Goal: Check status: Check status

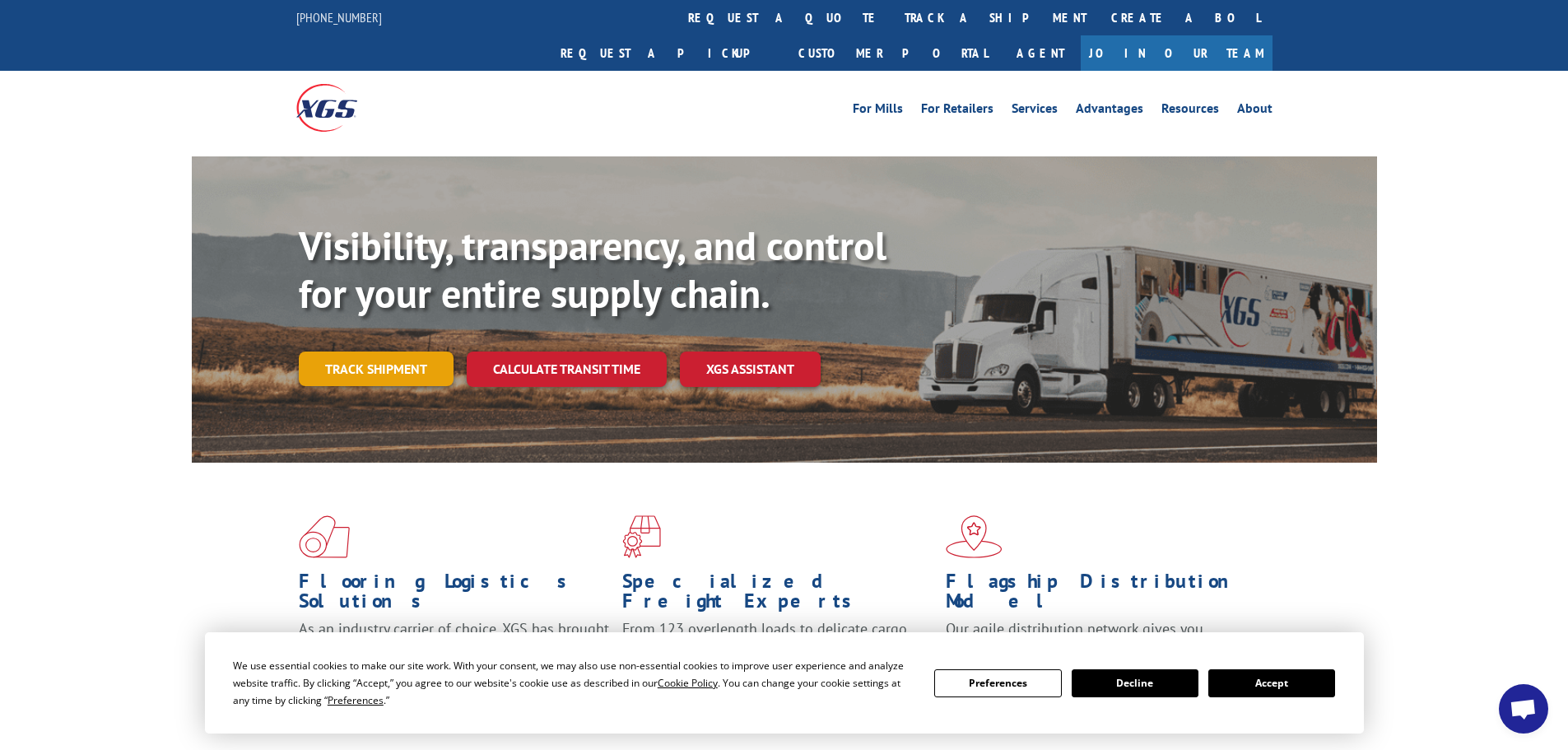
click at [386, 352] on link "Track shipment" at bounding box center [376, 369] width 154 height 34
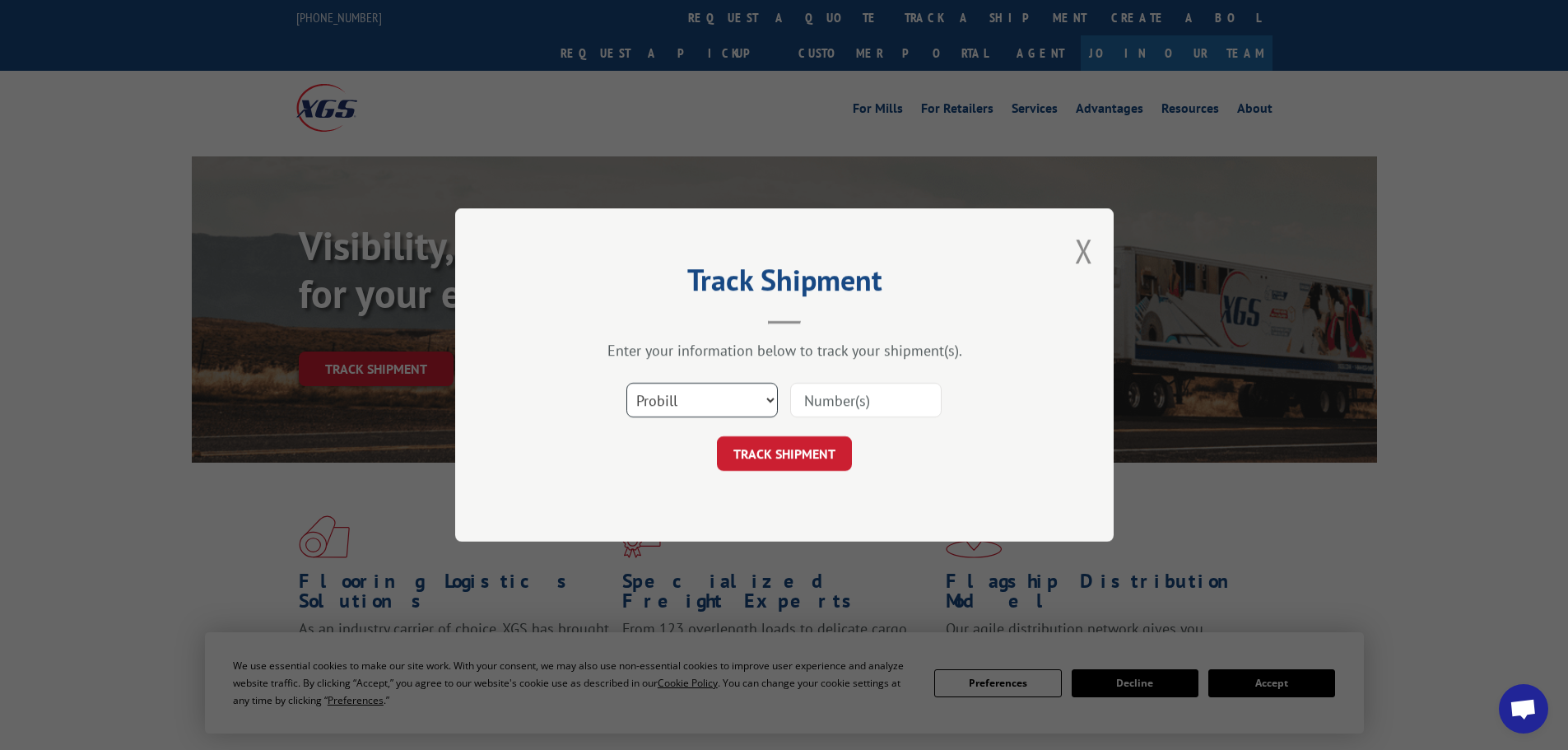
click at [708, 399] on select "Select category... Probill BOL PO" at bounding box center [702, 400] width 151 height 34
select select "po"
click at [627, 383] on select "Select category... Probill BOL PO" at bounding box center [702, 400] width 151 height 34
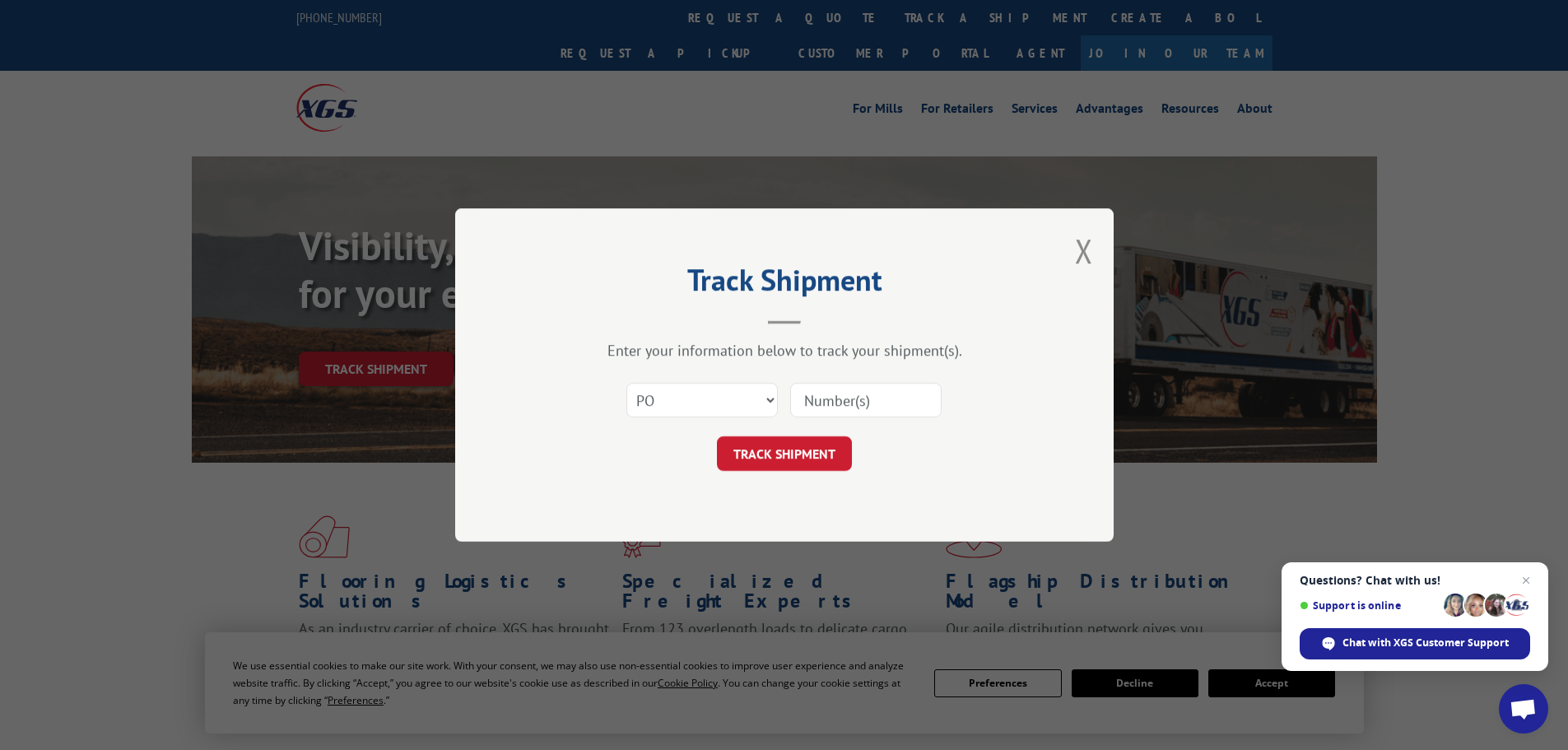
click at [887, 397] on input at bounding box center [866, 400] width 151 height 34
paste input "02520720"
type input "02520720"
drag, startPoint x: 756, startPoint y: 475, endPoint x: 750, endPoint y: 468, distance: 9.2
click at [755, 475] on div "Track Shipment Enter your information below to track your shipment(s). Select c…" at bounding box center [784, 375] width 658 height 334
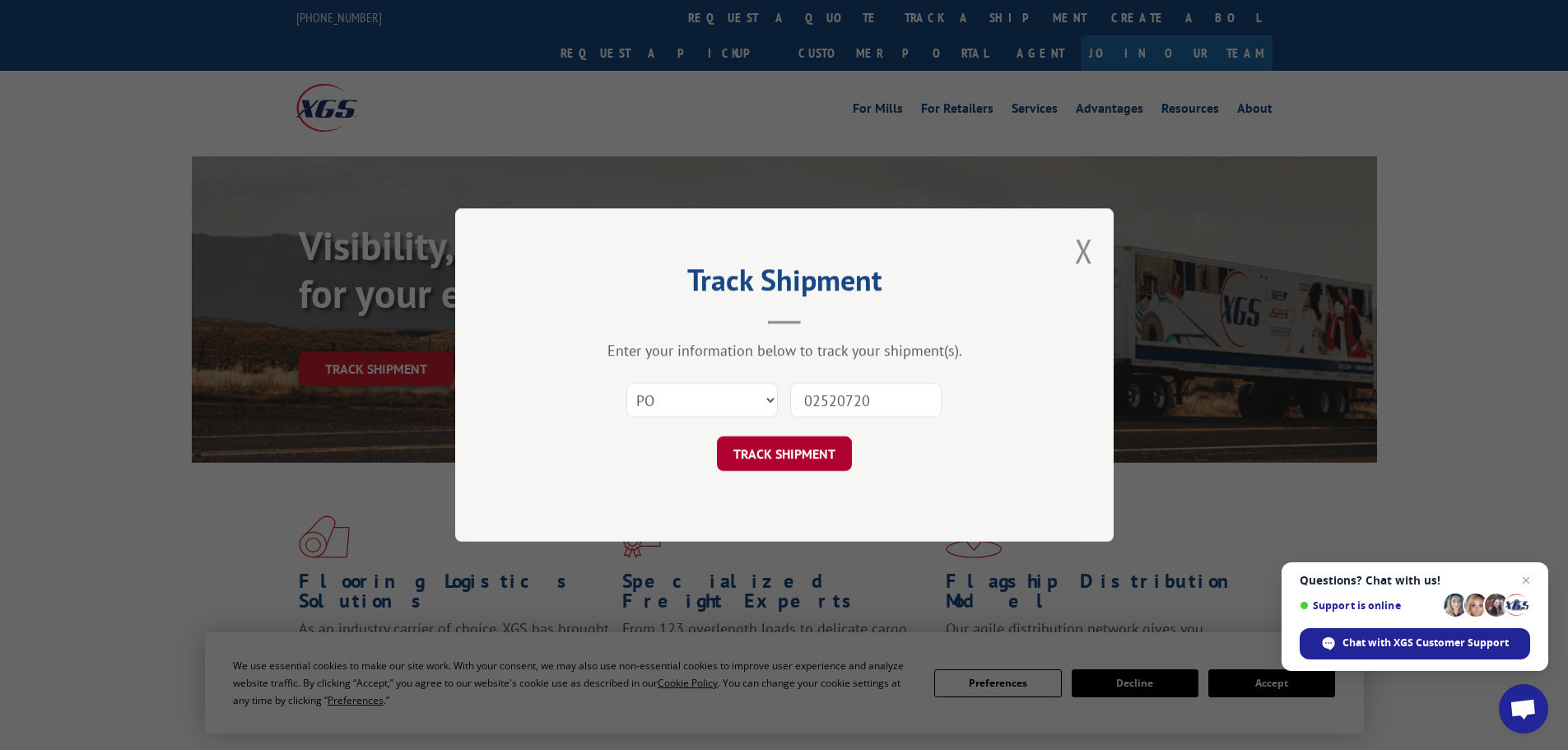
click at [746, 457] on button "TRACK SHIPMENT" at bounding box center [785, 454] width 135 height 34
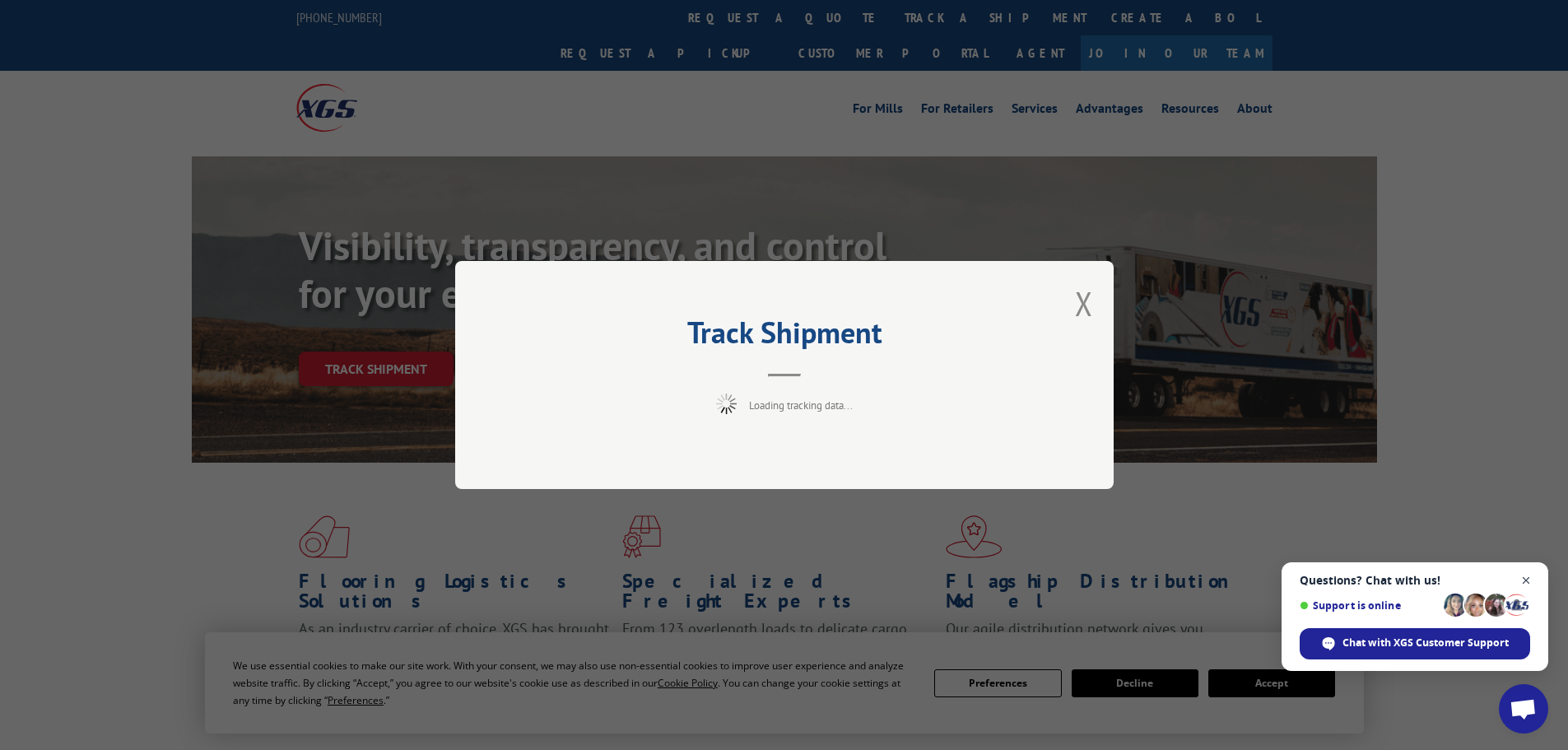
click at [1530, 576] on span "Open chat" at bounding box center [1527, 581] width 21 height 21
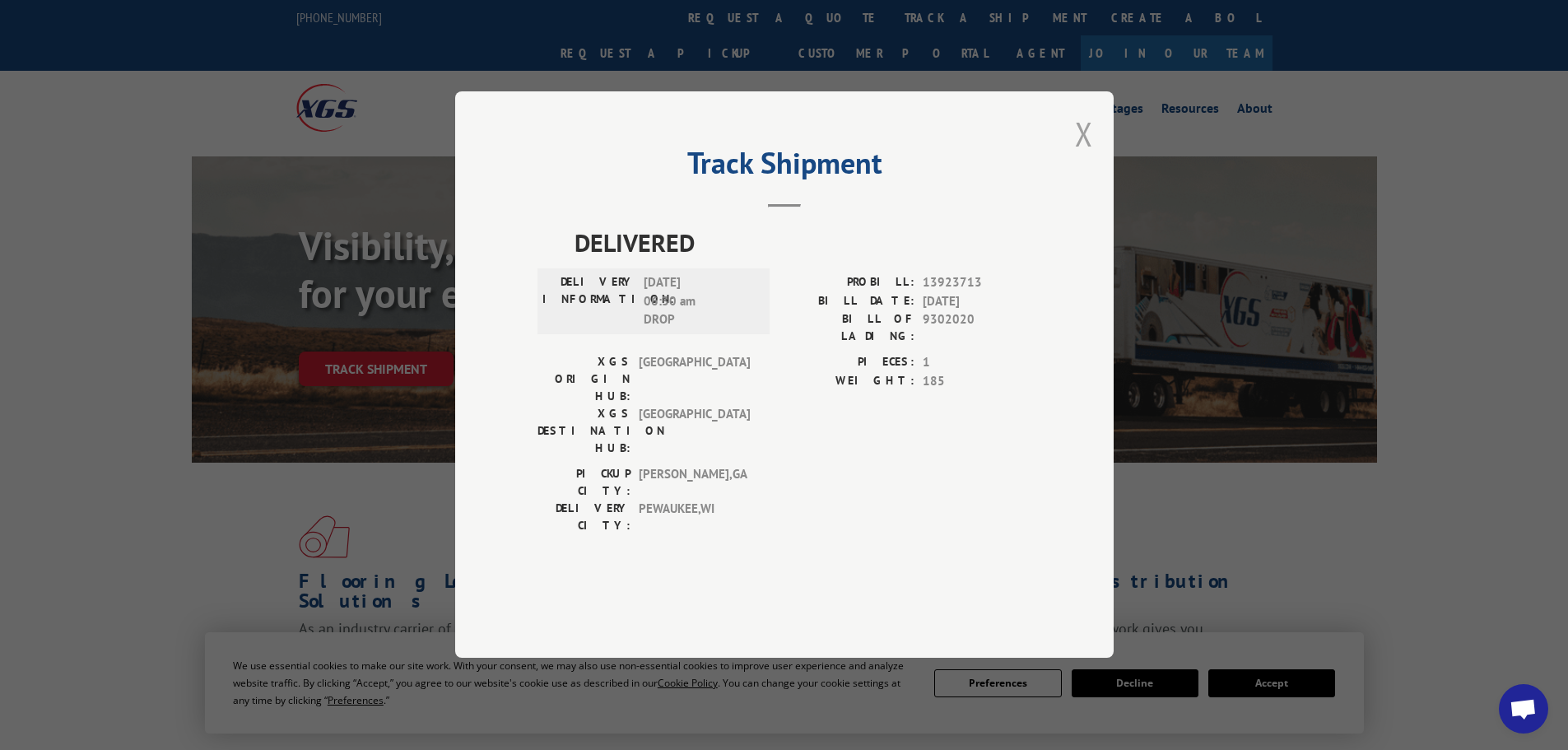
click at [1082, 155] on button "Close modal" at bounding box center [1084, 134] width 18 height 44
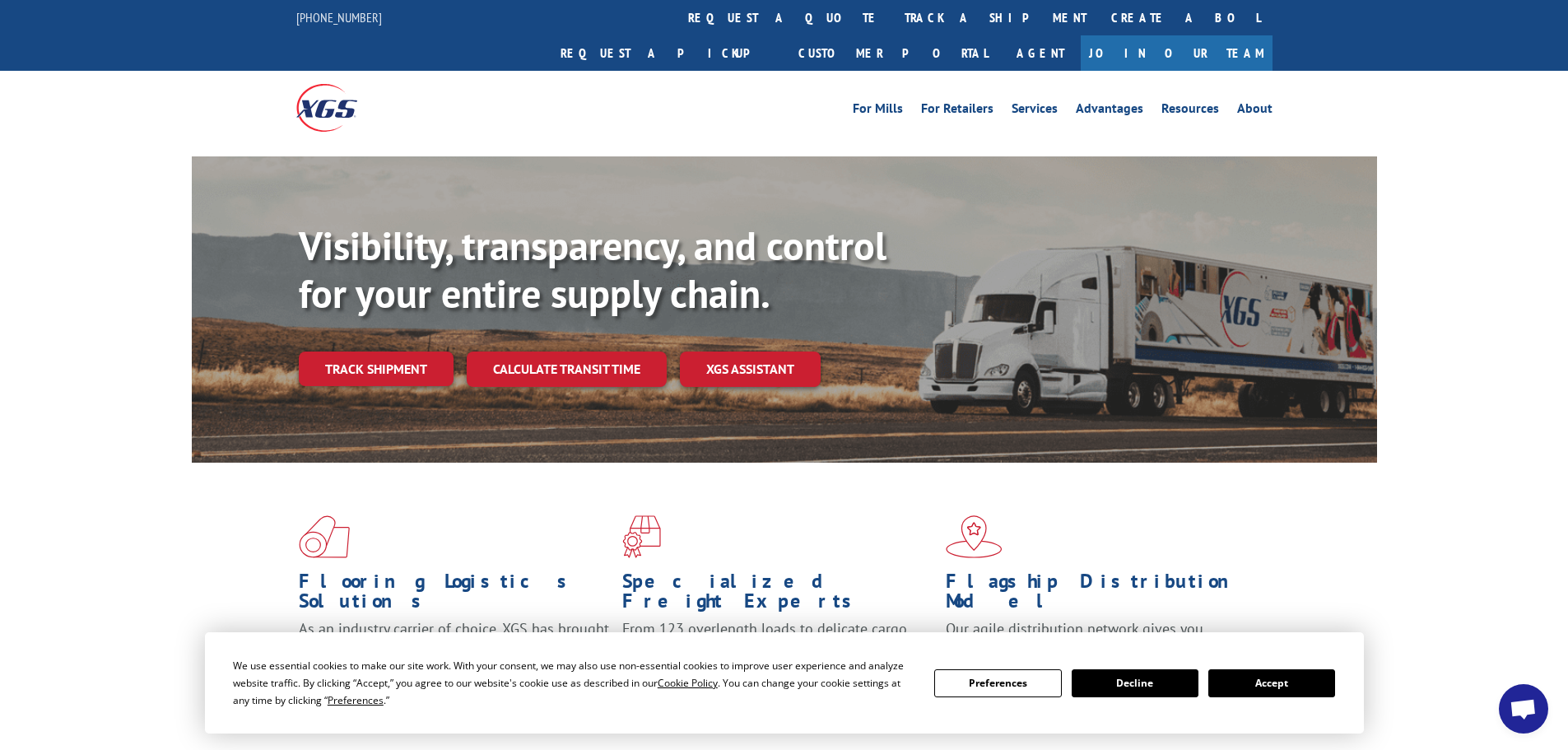
click at [385, 356] on div "Visibility, transparency, and control for your entire supply chain. Track shipm…" at bounding box center [838, 336] width 1078 height 230
click at [398, 352] on link "Track shipment" at bounding box center [376, 369] width 154 height 34
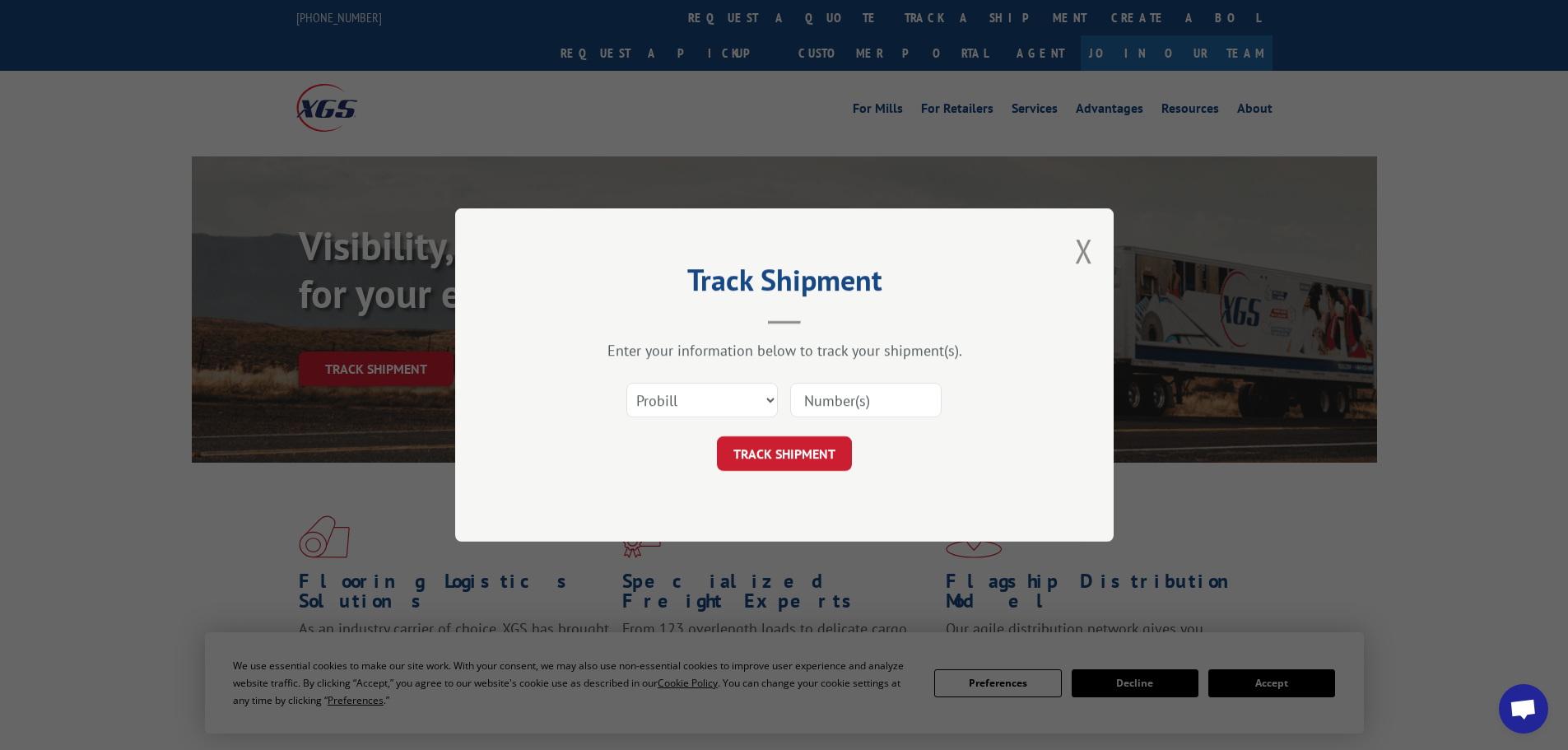
click at [859, 400] on input at bounding box center [866, 400] width 151 height 34
paste input "LTL1010528"
type input "LTL1010528"
click at [827, 448] on button "TRACK SHIPMENT" at bounding box center [785, 454] width 135 height 34
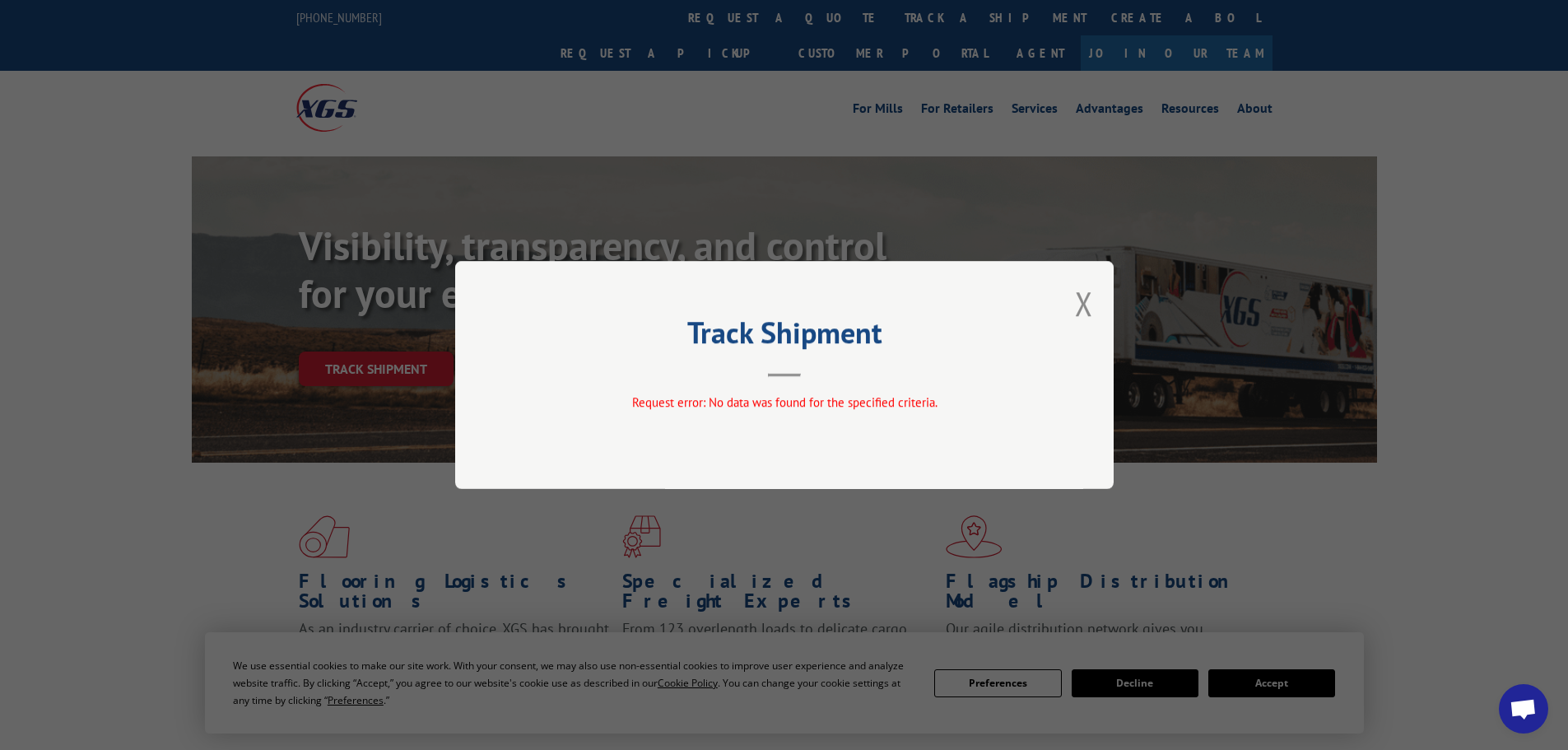
click at [1096, 308] on div "Track Shipment Request error: No data was found for the specified criteria." at bounding box center [784, 375] width 658 height 228
click at [1066, 314] on div "Track Shipment Request error: No data was found for the specified criteria." at bounding box center [784, 375] width 658 height 228
click at [1075, 310] on button "Close modal" at bounding box center [1084, 304] width 18 height 44
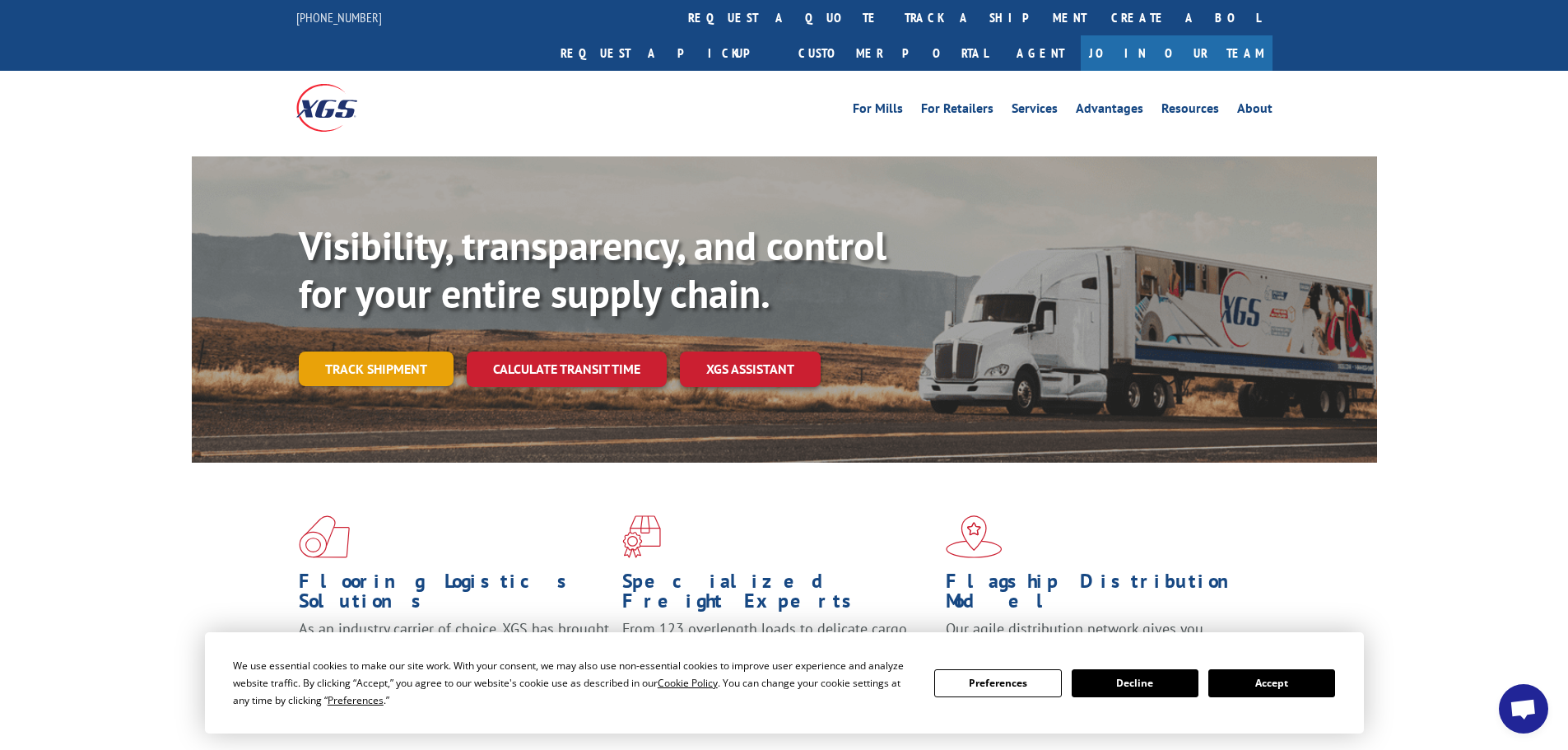
click at [342, 352] on link "Track shipment" at bounding box center [376, 369] width 154 height 34
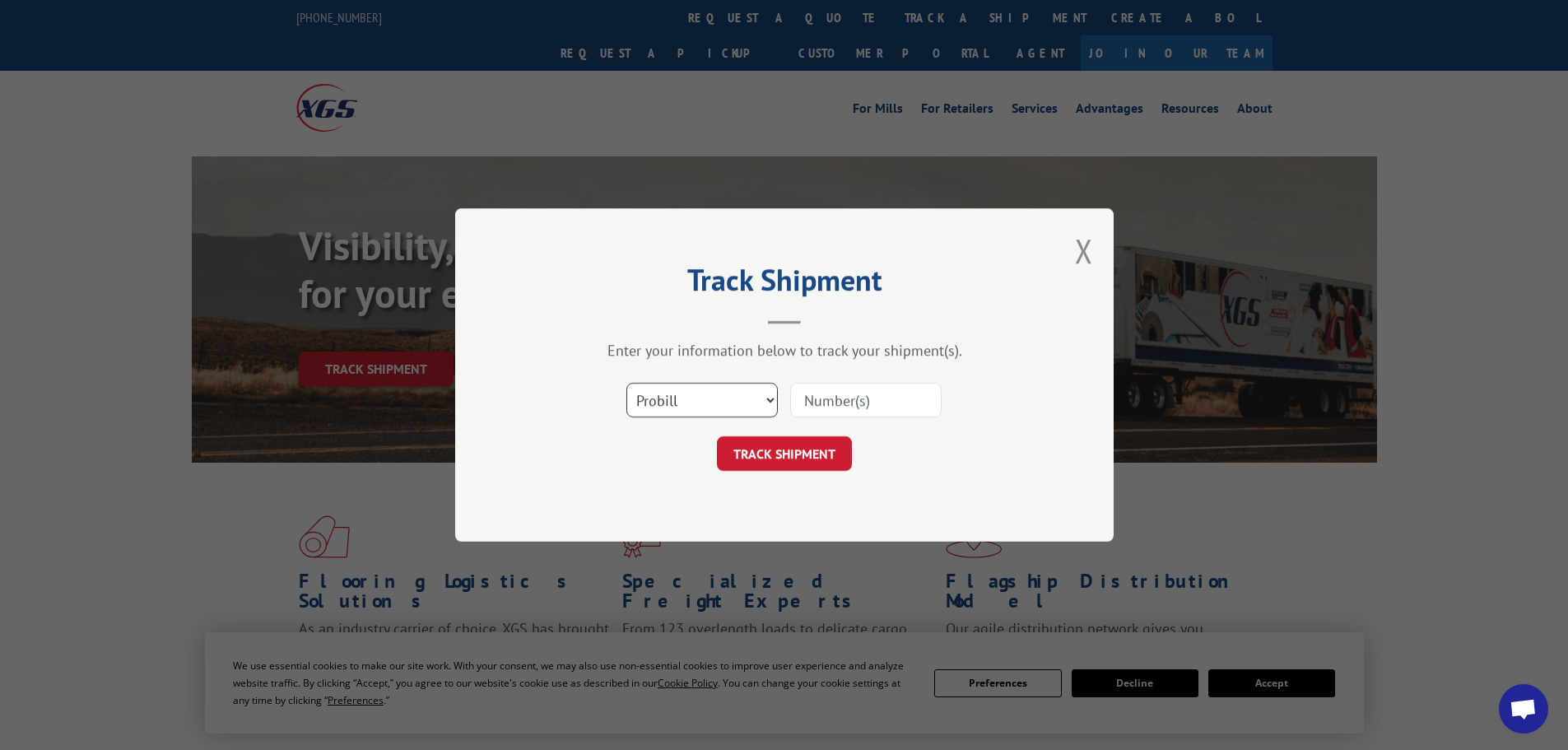
click at [675, 403] on select "Select category... Probill BOL PO" at bounding box center [702, 400] width 151 height 34
select select "bol"
click at [627, 383] on select "Select category... Probill BOL PO" at bounding box center [702, 400] width 151 height 34
click at [854, 406] on input at bounding box center [866, 400] width 151 height 34
paste input "LTL1010528"
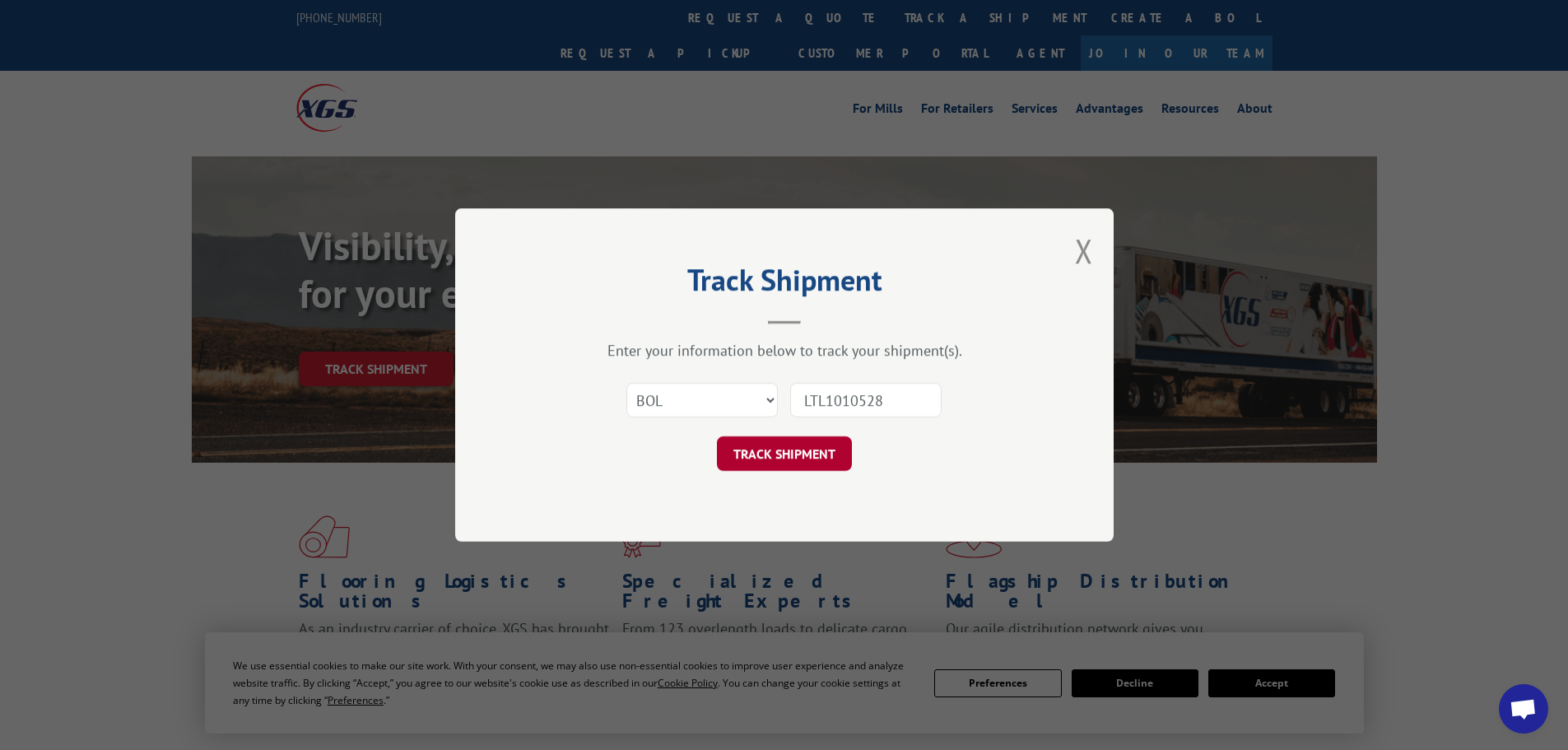
type input "LTL1010528"
click at [803, 441] on button "TRACK SHIPMENT" at bounding box center [785, 454] width 135 height 34
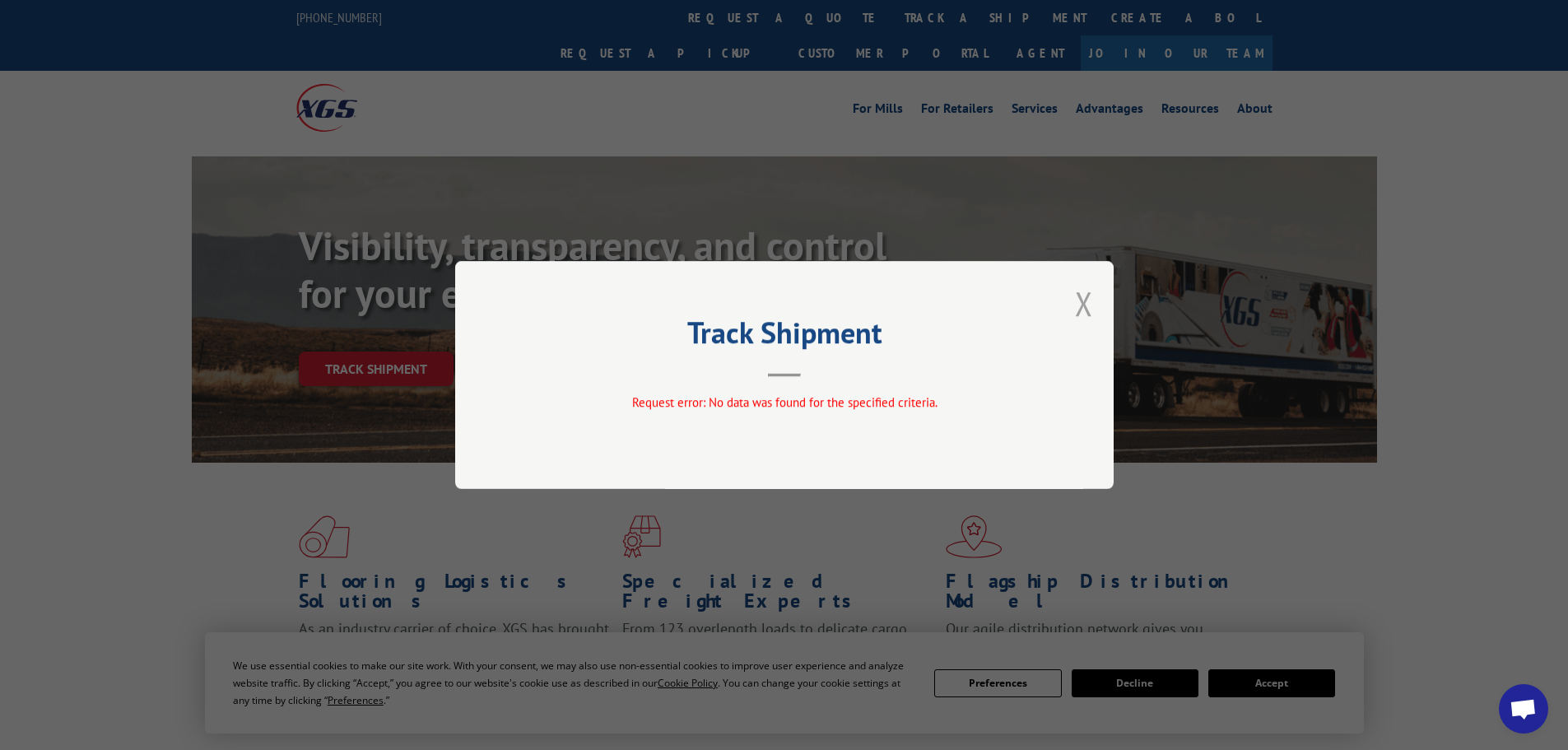
click at [1087, 299] on button "Close modal" at bounding box center [1084, 304] width 18 height 44
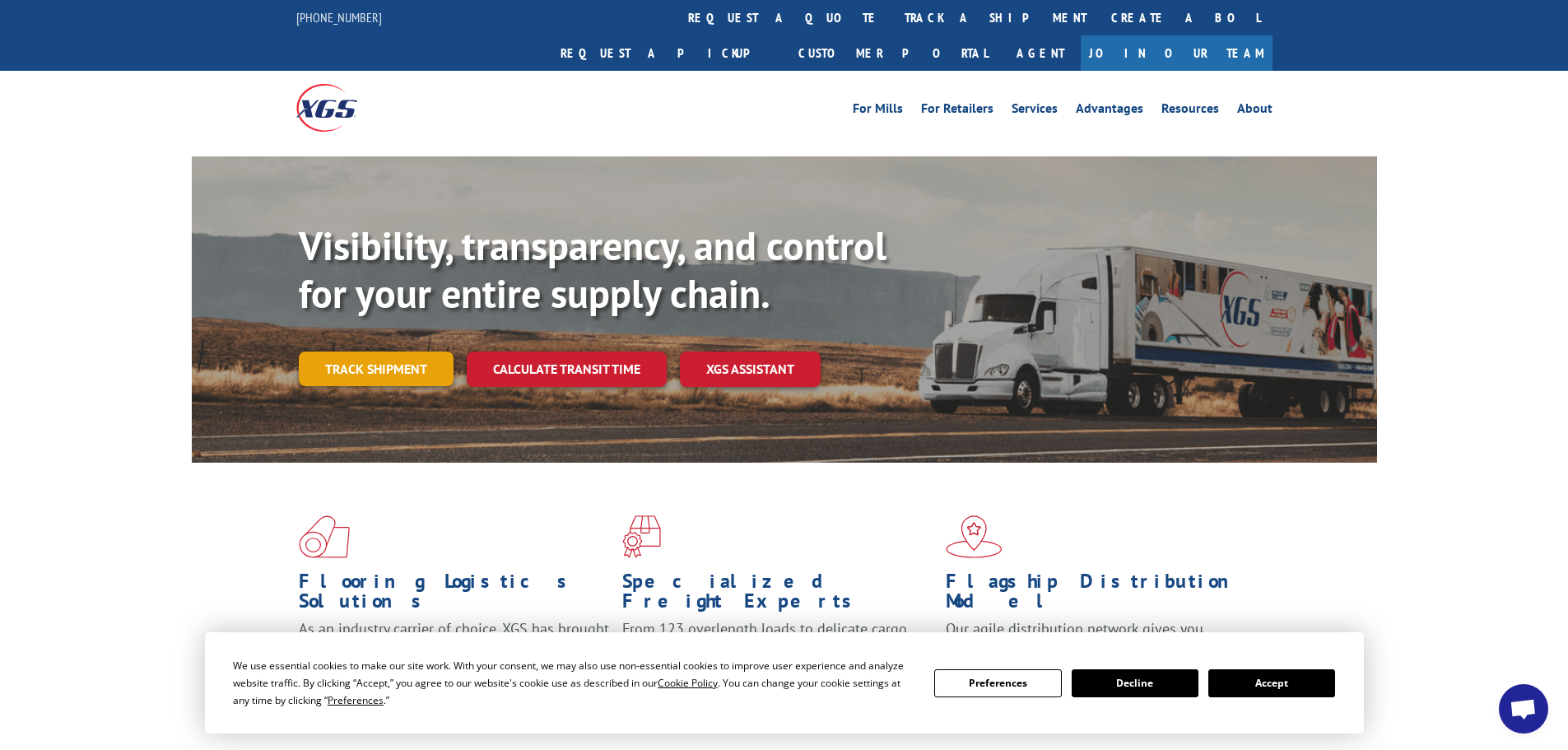
click at [414, 352] on link "Track shipment" at bounding box center [376, 369] width 154 height 34
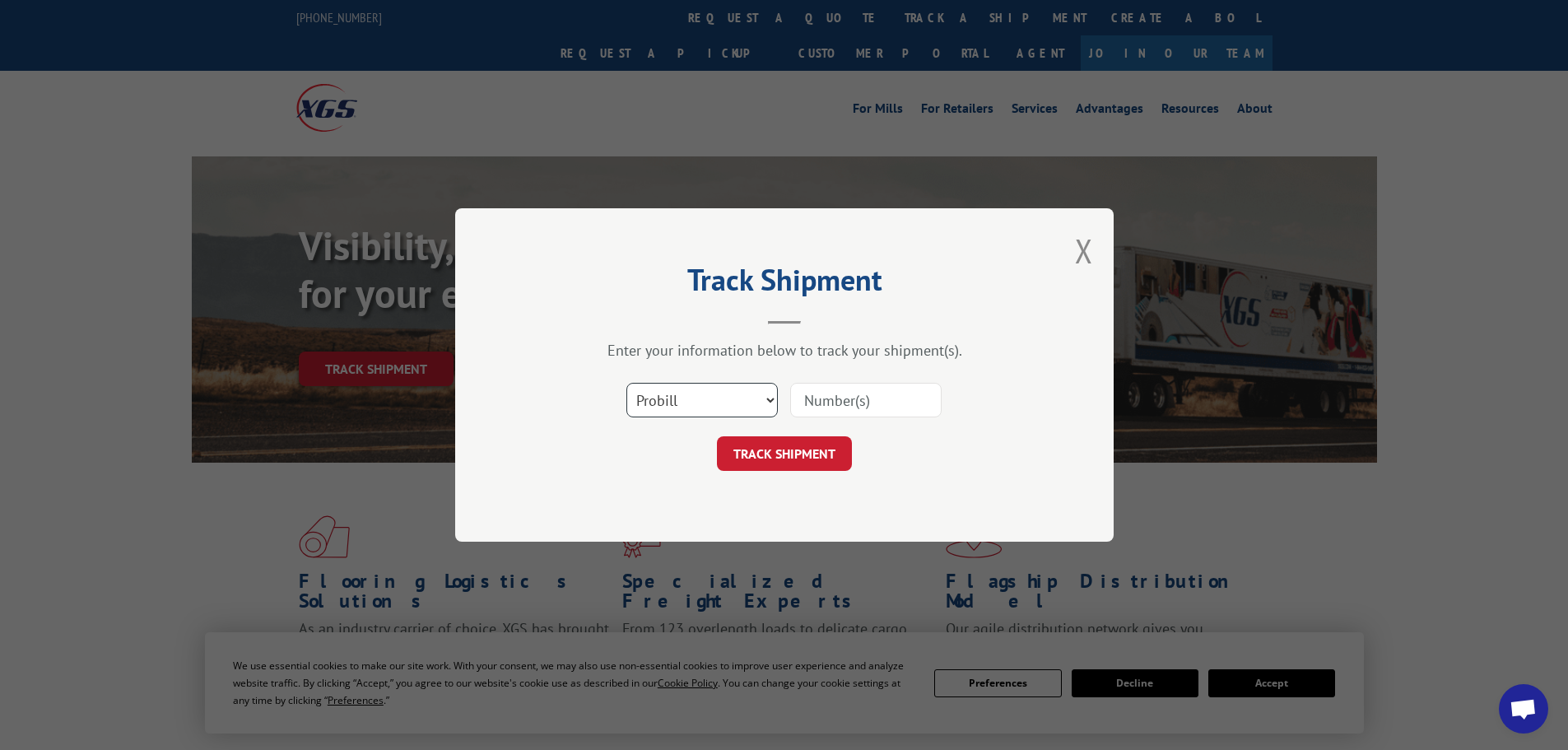
click at [714, 397] on select "Select category... Probill BOL PO" at bounding box center [702, 400] width 151 height 34
select select "bol"
click at [627, 383] on select "Select category... Probill BOL PO" at bounding box center [702, 400] width 151 height 34
click at [821, 422] on div "Select category... Probill BOL PO" at bounding box center [784, 399] width 493 height 54
click at [838, 412] on input at bounding box center [866, 400] width 151 height 34
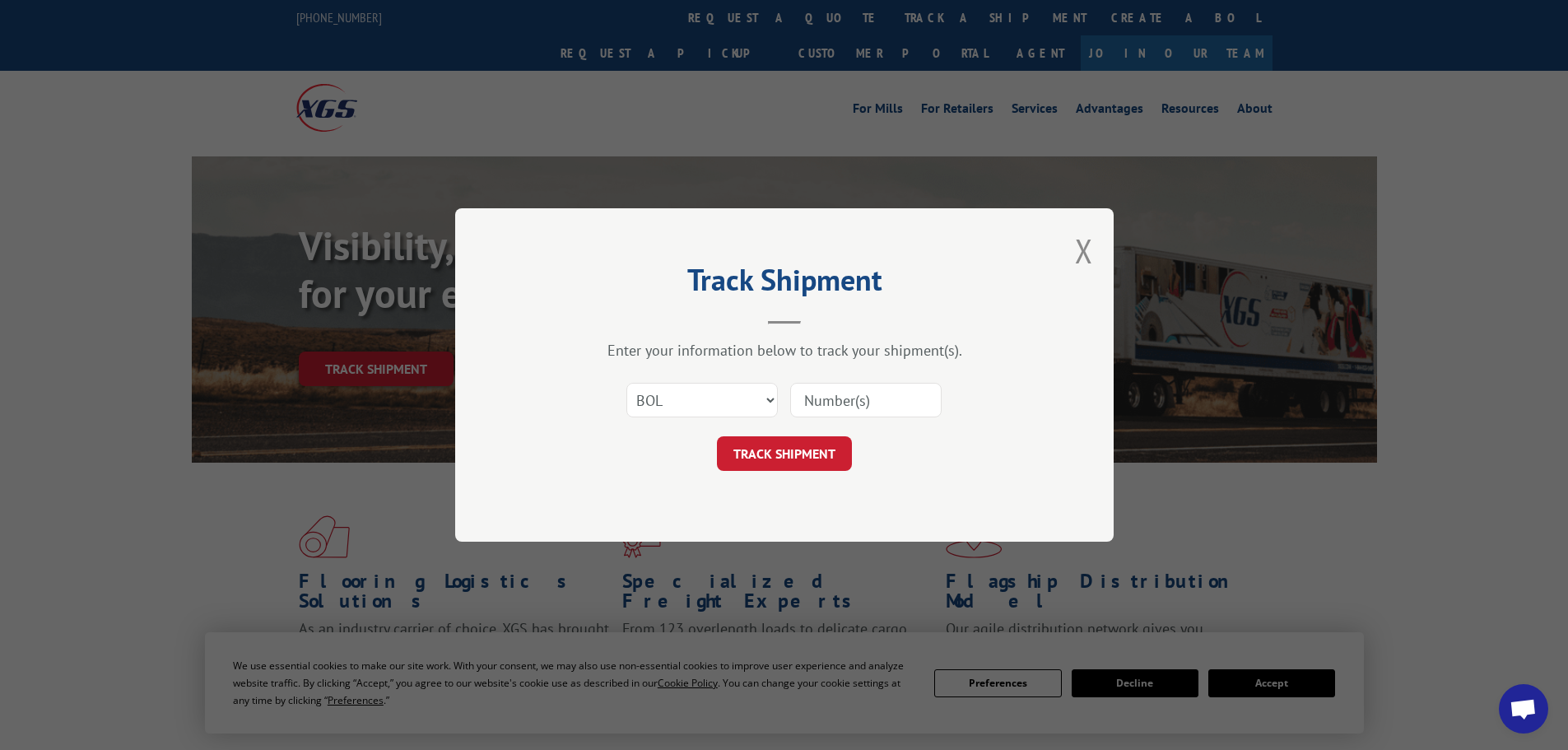
paste input "15472401"
type input "15472401"
click button "TRACK SHIPMENT" at bounding box center [785, 454] width 135 height 34
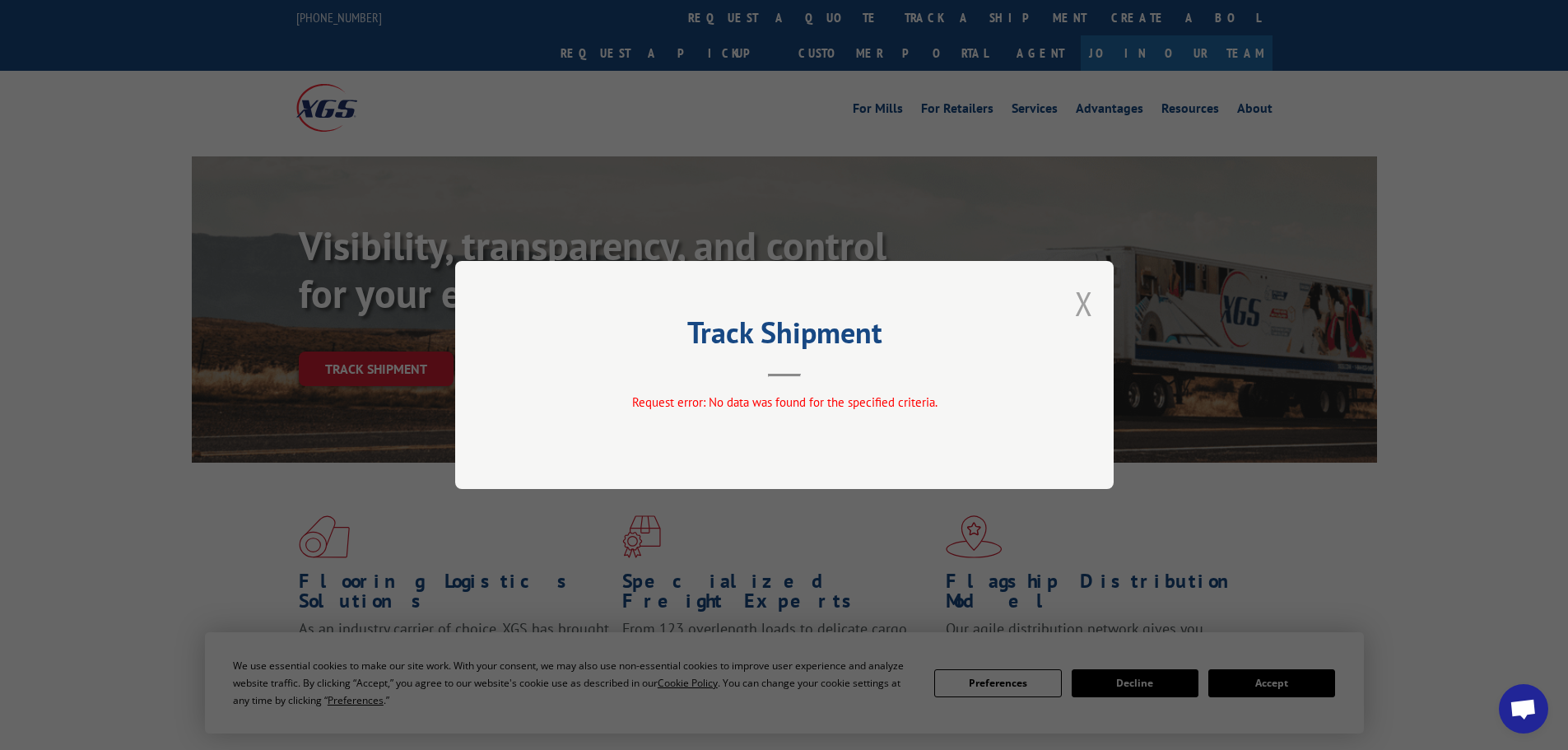
click at [1088, 303] on button "Close modal" at bounding box center [1084, 304] width 18 height 44
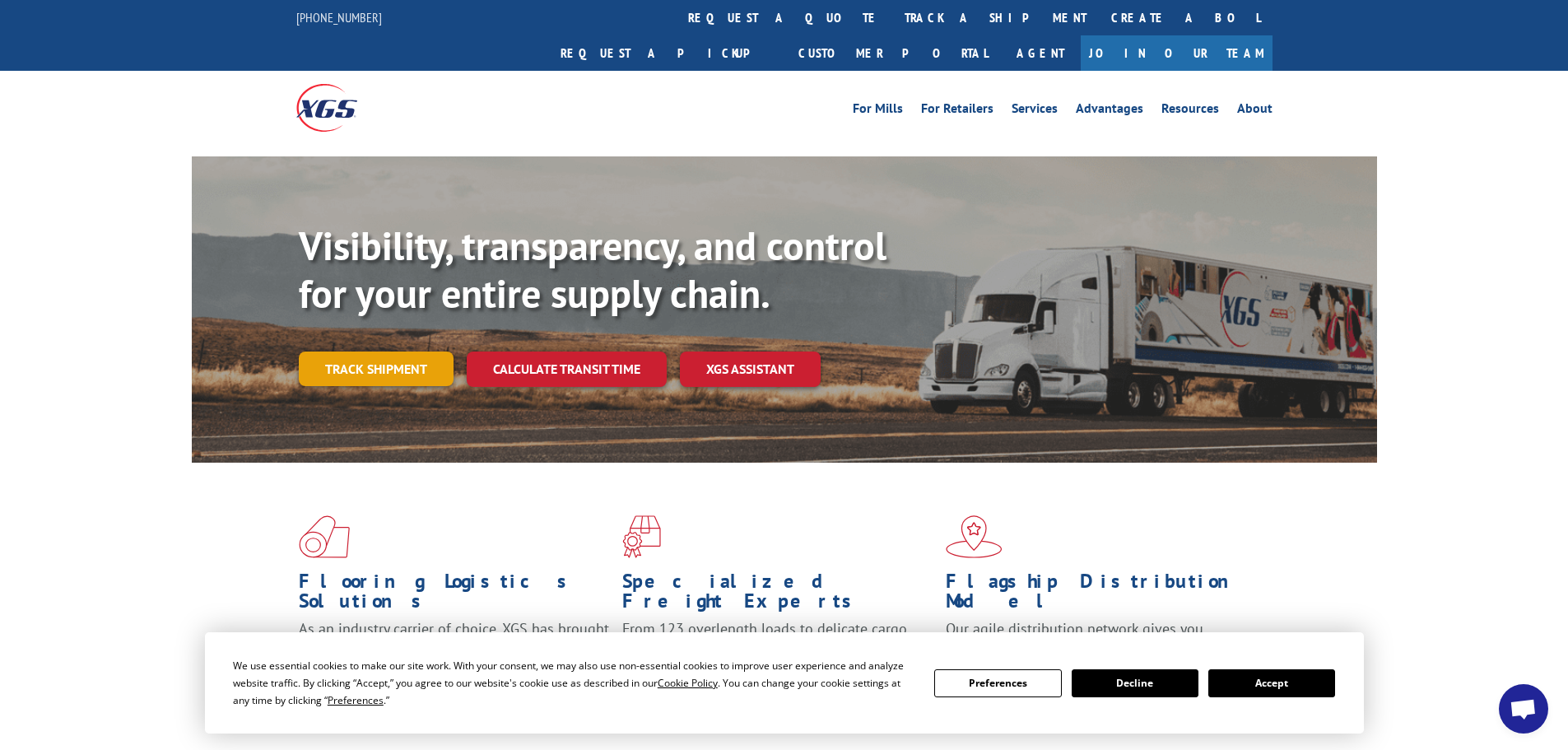
click at [379, 352] on link "Track shipment" at bounding box center [376, 369] width 154 height 34
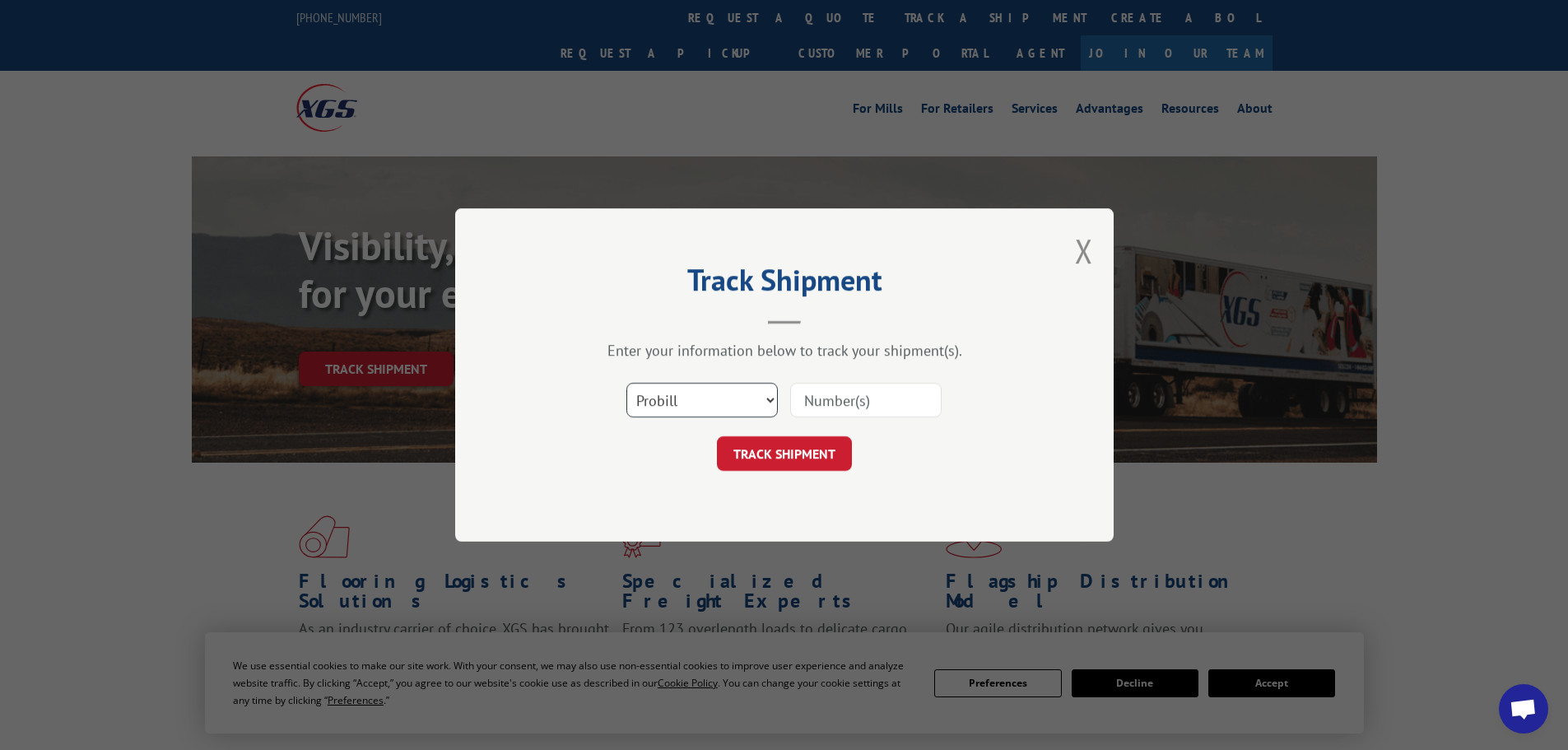
click at [725, 398] on select "Select category... Probill BOL PO" at bounding box center [702, 400] width 151 height 34
select select "po"
click at [627, 383] on select "Select category... Probill BOL PO" at bounding box center [702, 400] width 151 height 34
click at [831, 410] on input at bounding box center [866, 400] width 151 height 34
paste input "02520720"
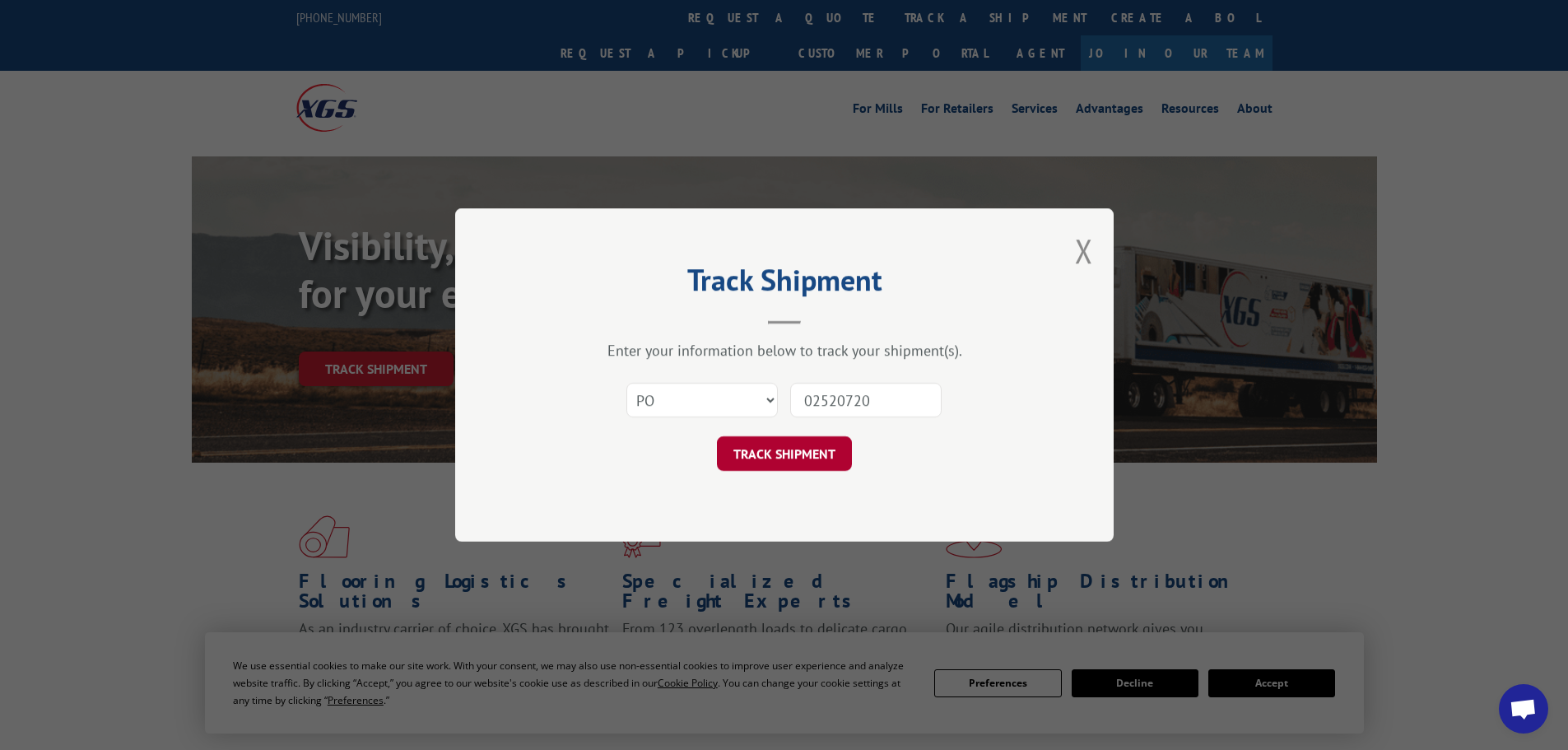
type input "02520720"
click at [752, 452] on button "TRACK SHIPMENT" at bounding box center [785, 454] width 135 height 34
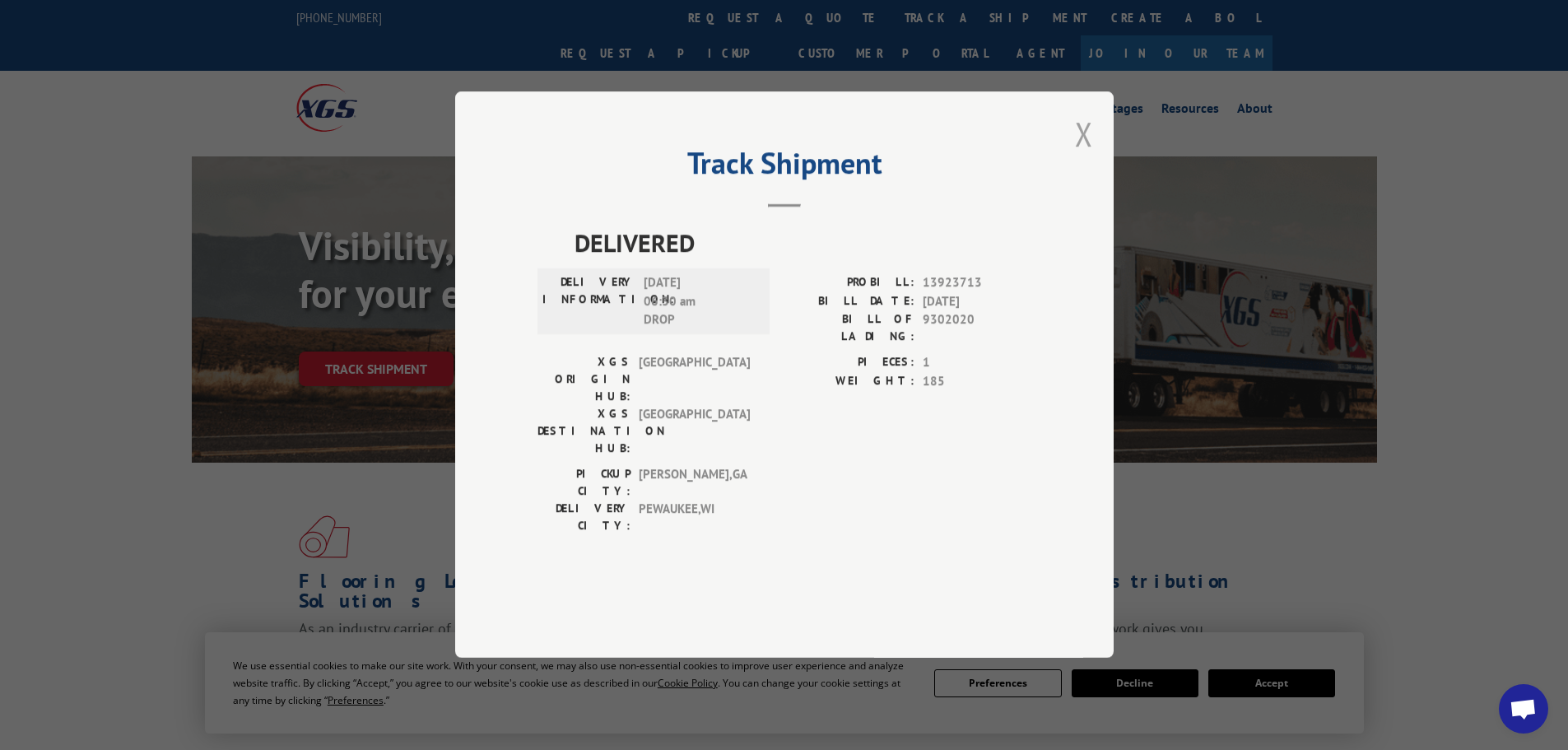
click at [1092, 155] on button "Close modal" at bounding box center [1084, 134] width 18 height 44
